Goal: Information Seeking & Learning: Learn about a topic

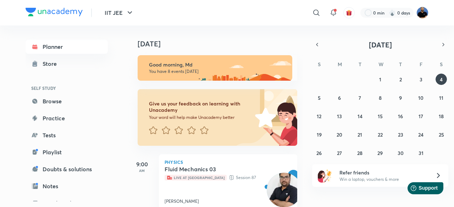
click at [424, 12] on img at bounding box center [422, 13] width 12 height 12
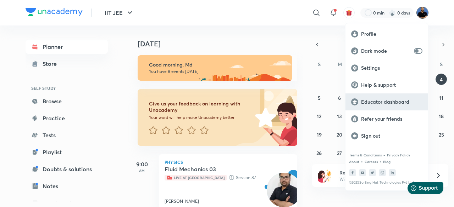
click at [384, 101] on p "Educator dashboard" at bounding box center [391, 102] width 61 height 6
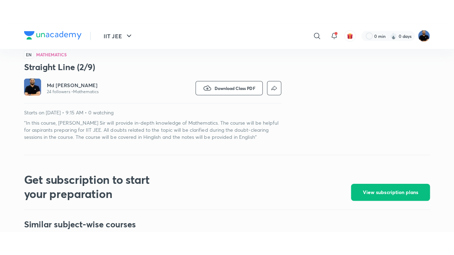
scroll to position [205, 0]
